Goal: Obtain resource: Download file/media

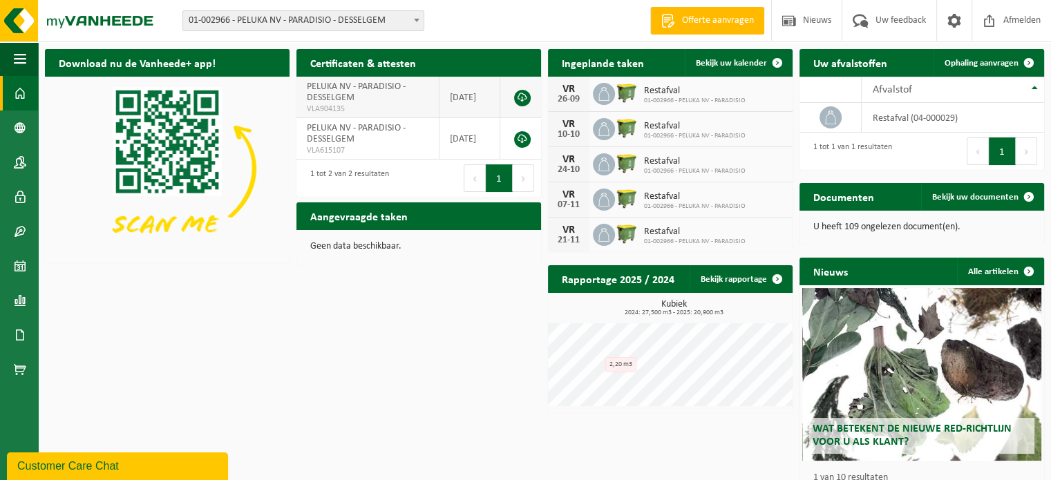
click at [363, 96] on td "PELUKA NV - PARADISIO - DESSELGEM VLA904135" at bounding box center [367, 97] width 143 height 41
click at [327, 100] on span "PELUKA NV - PARADISIO - DESSELGEM" at bounding box center [356, 92] width 99 height 21
click at [358, 137] on td "PELUKA NV - PARADISIO - DESSELGEM VLA615107" at bounding box center [367, 138] width 143 height 41
click at [829, 116] on icon at bounding box center [830, 118] width 14 height 14
click at [1002, 149] on button "1" at bounding box center [1001, 151] width 27 height 28
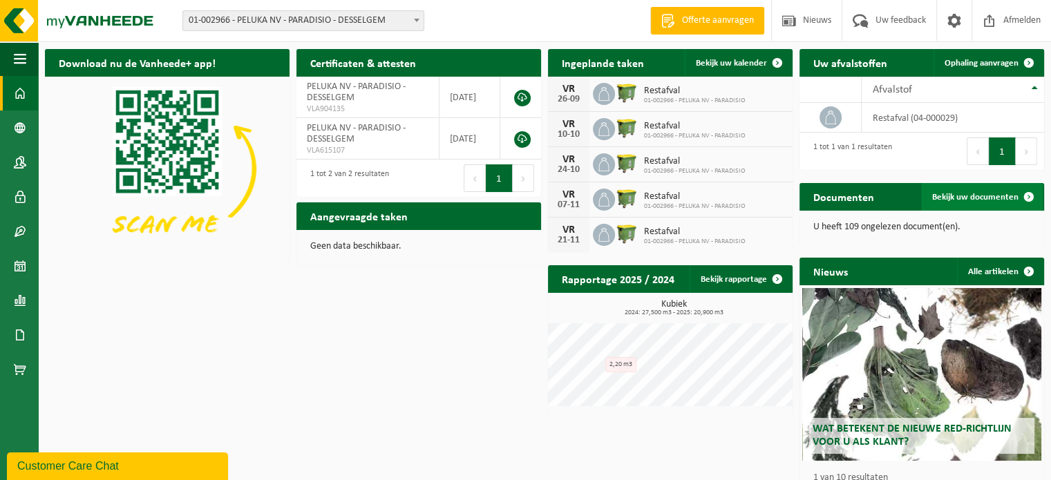
click at [979, 195] on span "Bekijk uw documenten" at bounding box center [975, 197] width 86 height 9
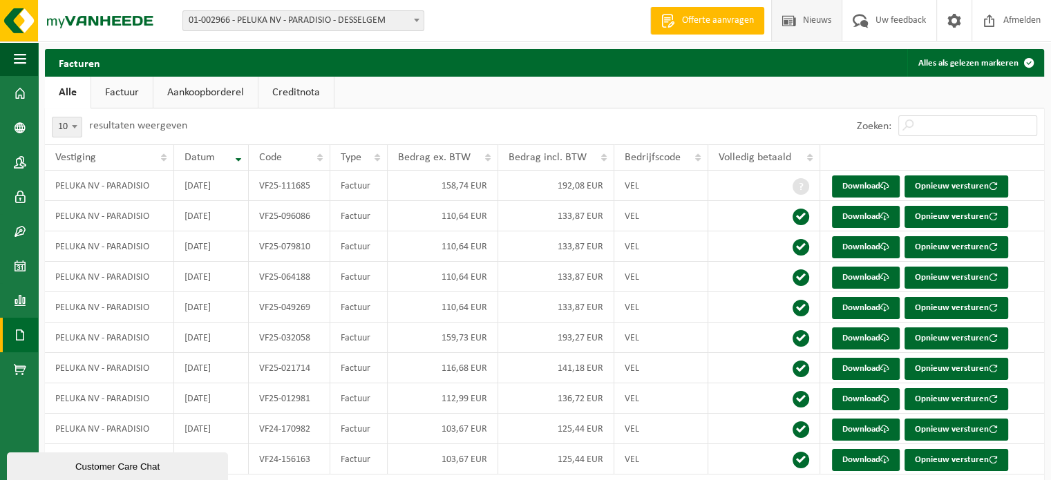
click at [791, 21] on span at bounding box center [788, 20] width 21 height 41
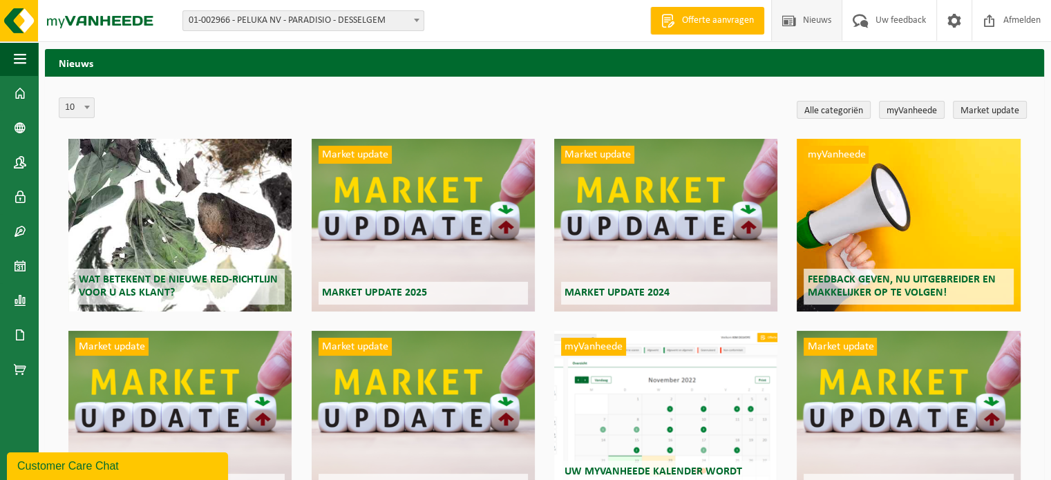
click at [832, 23] on span "Nieuws" at bounding box center [816, 20] width 35 height 41
click at [801, 16] on span "Nieuws" at bounding box center [816, 20] width 35 height 41
click at [83, 113] on span at bounding box center [87, 107] width 14 height 18
click at [84, 112] on span at bounding box center [87, 107] width 14 height 18
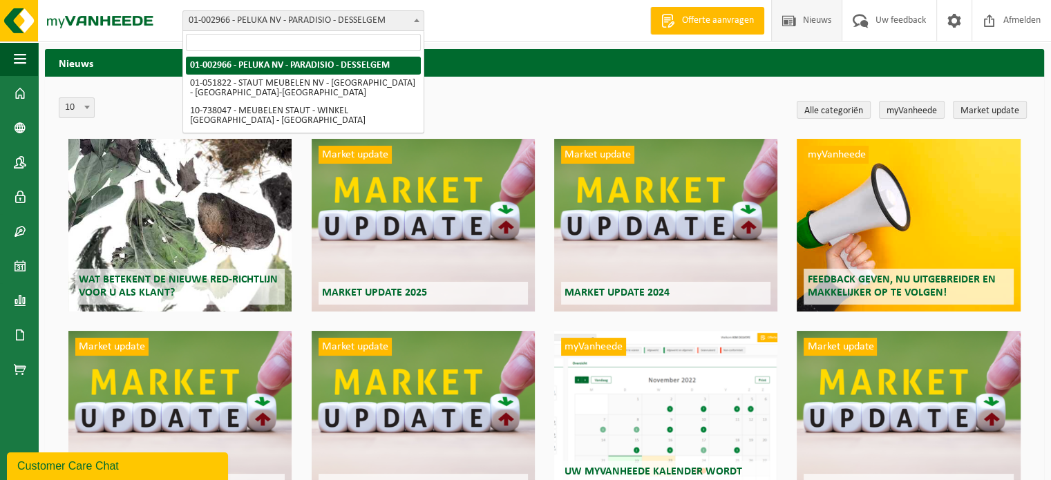
click at [413, 16] on span at bounding box center [417, 20] width 14 height 18
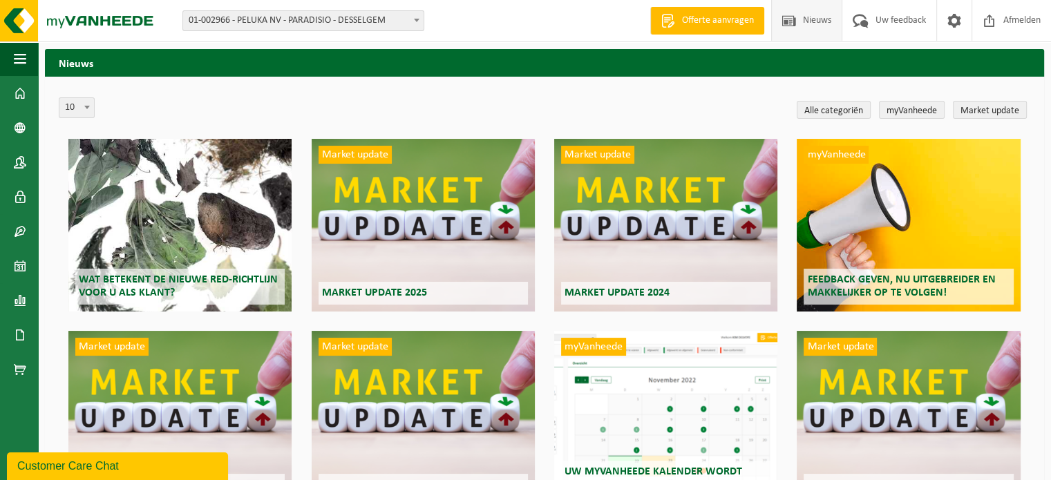
click at [82, 106] on span at bounding box center [87, 107] width 14 height 18
select select "20"
drag, startPoint x: 90, startPoint y: 108, endPoint x: 71, endPoint y: 131, distance: 30.0
click at [89, 107] on span at bounding box center [87, 107] width 14 height 18
select select "50"
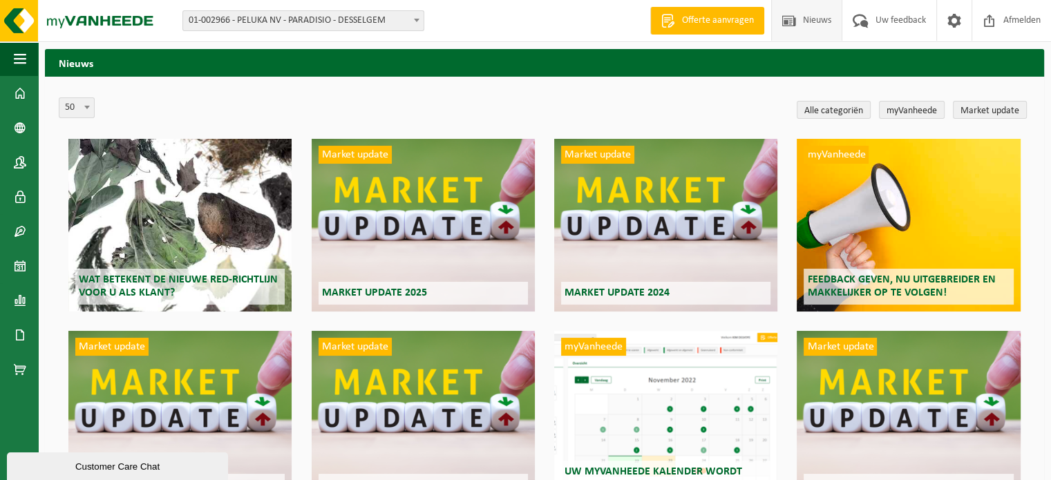
click at [87, 104] on span at bounding box center [87, 107] width 14 height 18
select select "10"
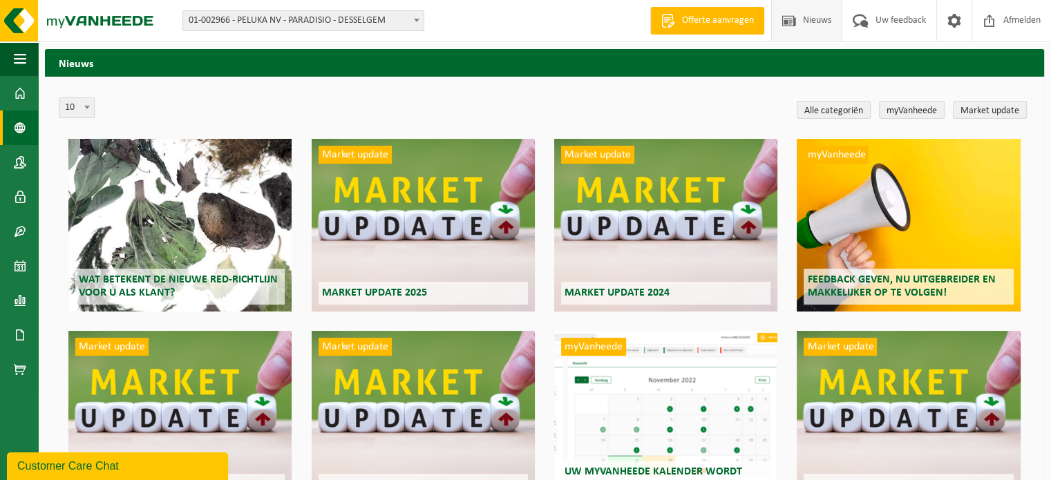
click at [19, 127] on span at bounding box center [20, 128] width 12 height 35
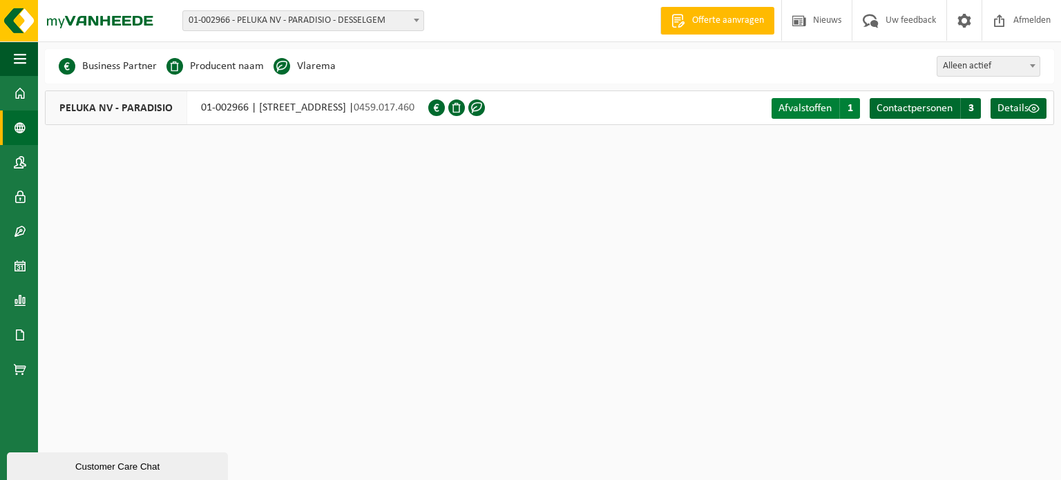
click at [819, 104] on span "Afvalstoffen" at bounding box center [804, 108] width 53 height 11
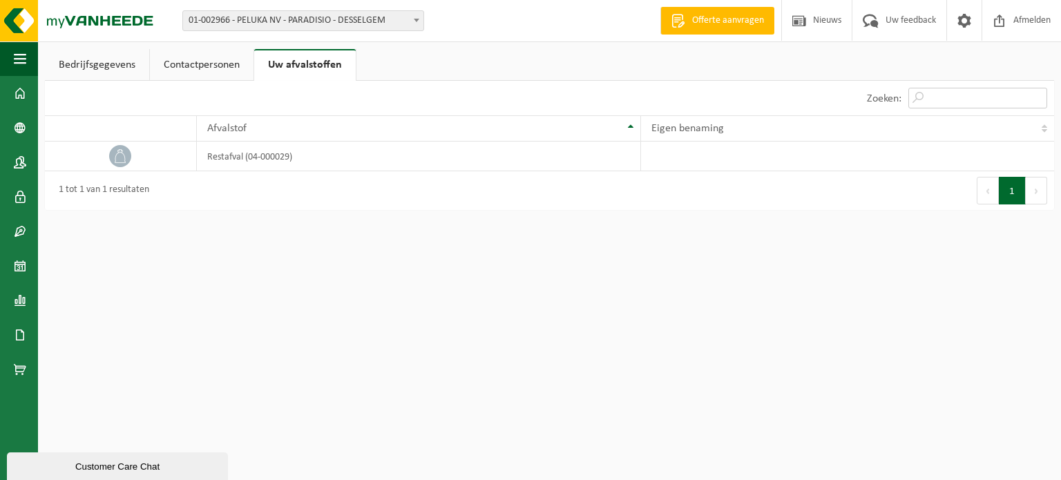
drag, startPoint x: 937, startPoint y: 99, endPoint x: 930, endPoint y: 85, distance: 15.4
click at [937, 99] on input "Zoeken:" at bounding box center [977, 98] width 139 height 21
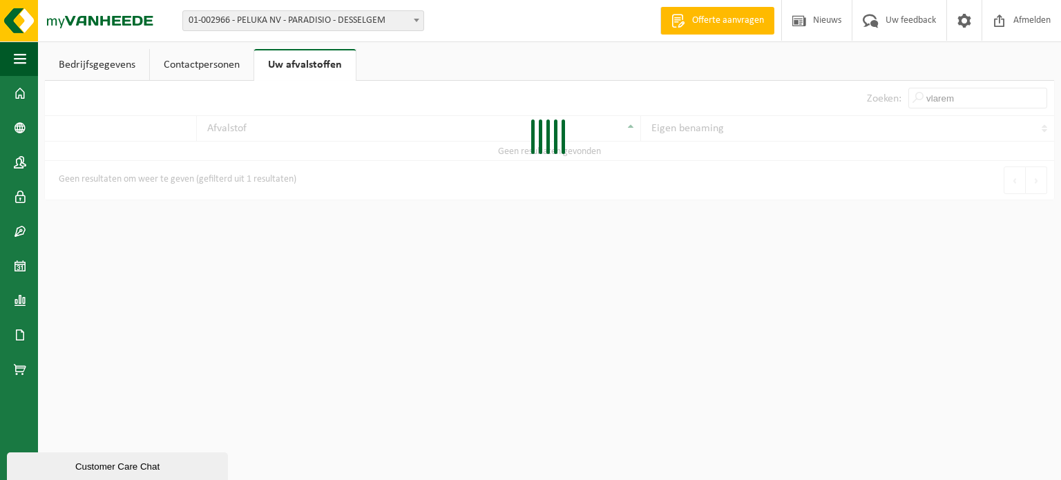
type input "vlarema"
drag, startPoint x: 990, startPoint y: 90, endPoint x: 868, endPoint y: 85, distance: 122.4
click at [875, 85] on div "Zoeken: vlarema" at bounding box center [957, 98] width 194 height 35
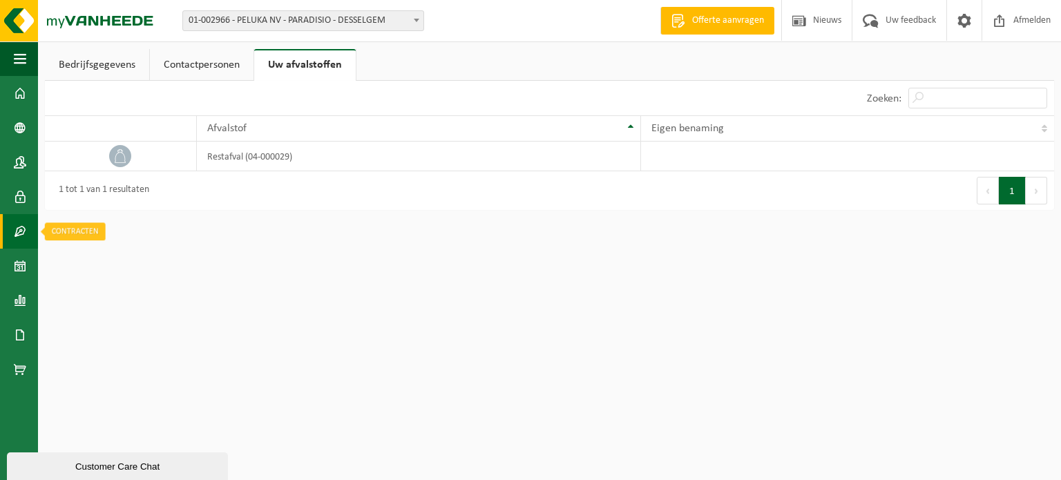
click at [22, 236] on span at bounding box center [20, 231] width 12 height 35
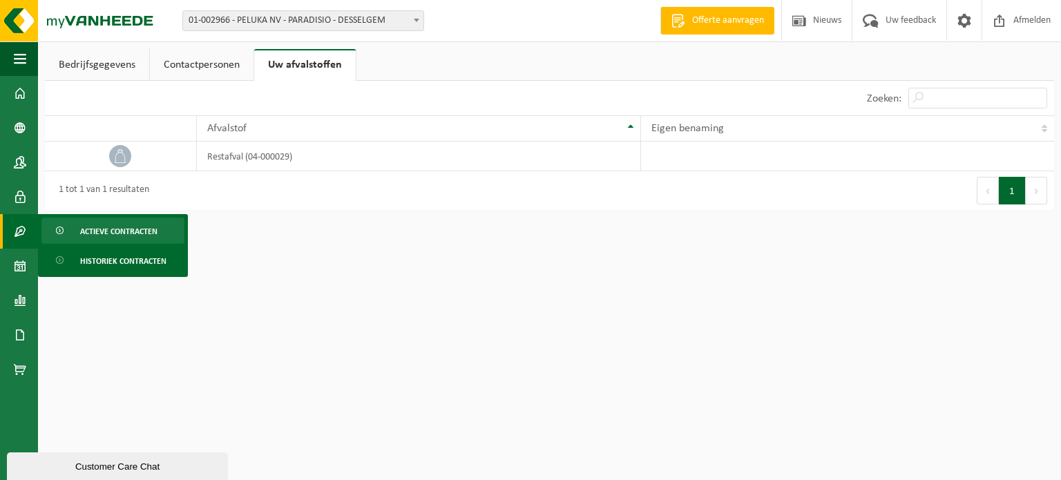
click at [146, 237] on span "Actieve contracten" at bounding box center [118, 231] width 77 height 26
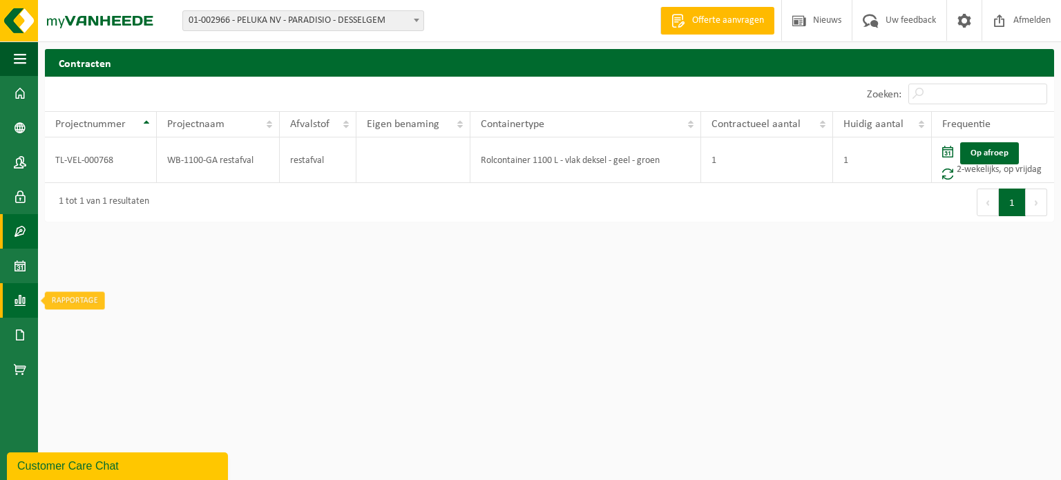
click at [17, 305] on span at bounding box center [20, 300] width 12 height 35
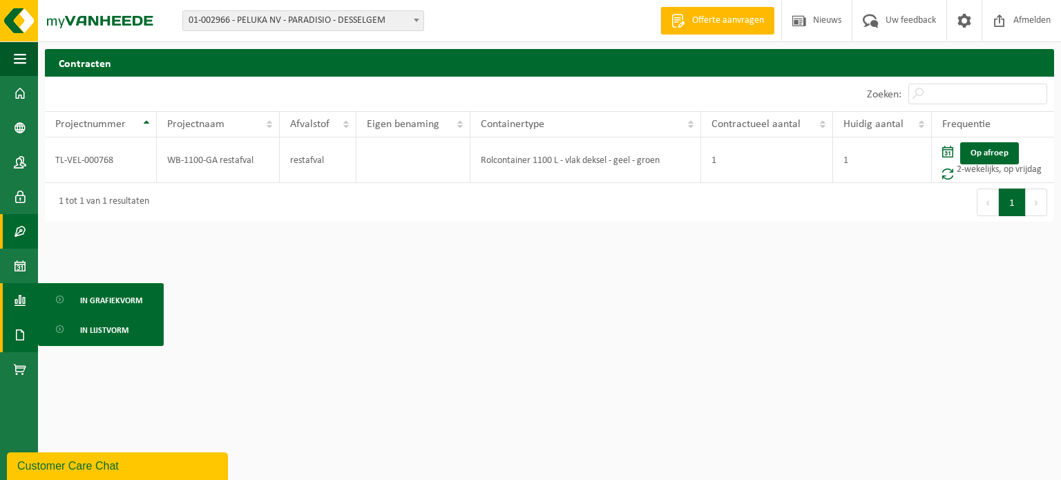
click at [19, 340] on span at bounding box center [20, 335] width 12 height 35
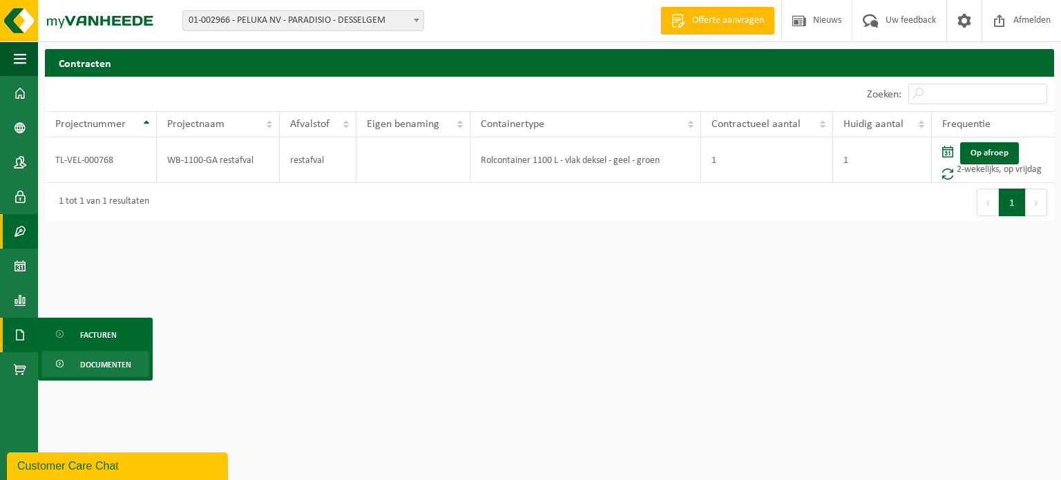
click at [116, 366] on span "Documenten" at bounding box center [105, 365] width 51 height 26
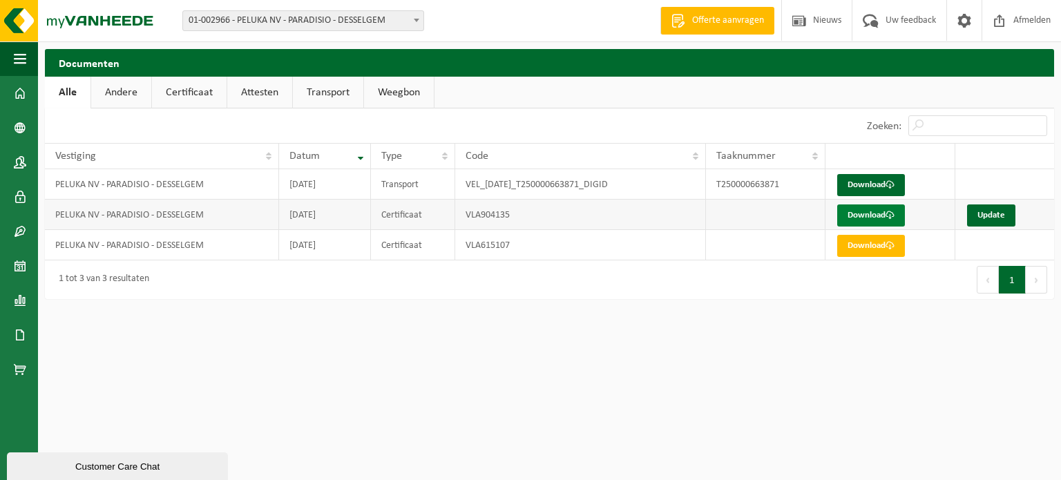
click at [867, 214] on link "Download" at bounding box center [871, 215] width 68 height 22
click at [869, 186] on link "Download" at bounding box center [871, 185] width 68 height 22
click at [1030, 27] on span "Afmelden" at bounding box center [1032, 20] width 44 height 41
